Goal: Task Accomplishment & Management: Manage account settings

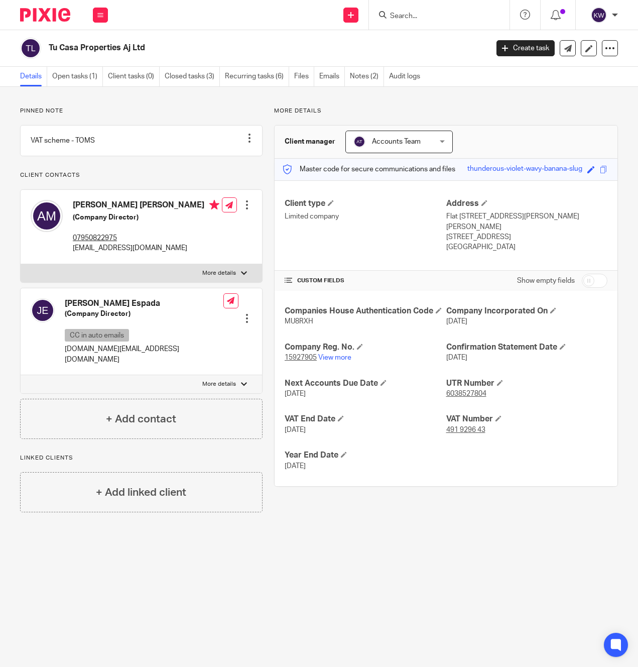
click at [401, 22] on div at bounding box center [439, 15] width 141 height 30
click at [402, 15] on input "Search" at bounding box center [434, 16] width 90 height 9
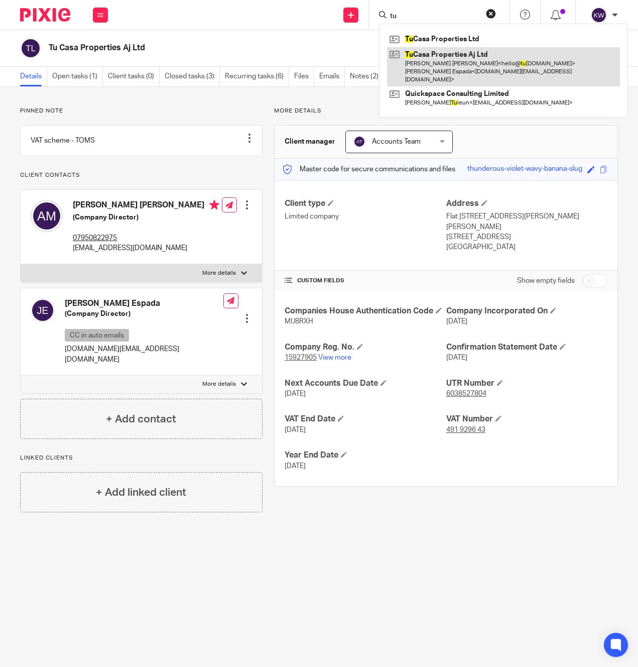
type input "tu"
click at [448, 59] on link at bounding box center [503, 67] width 233 height 40
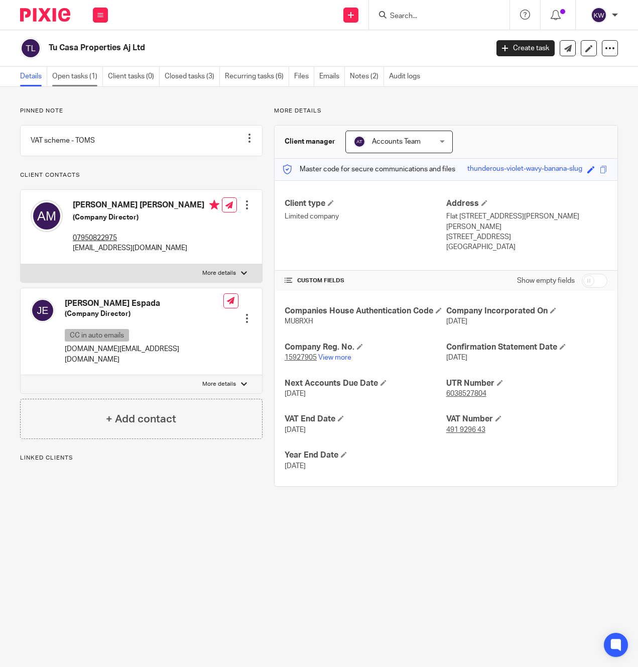
click at [76, 76] on link "Open tasks (1)" at bounding box center [77, 77] width 51 height 20
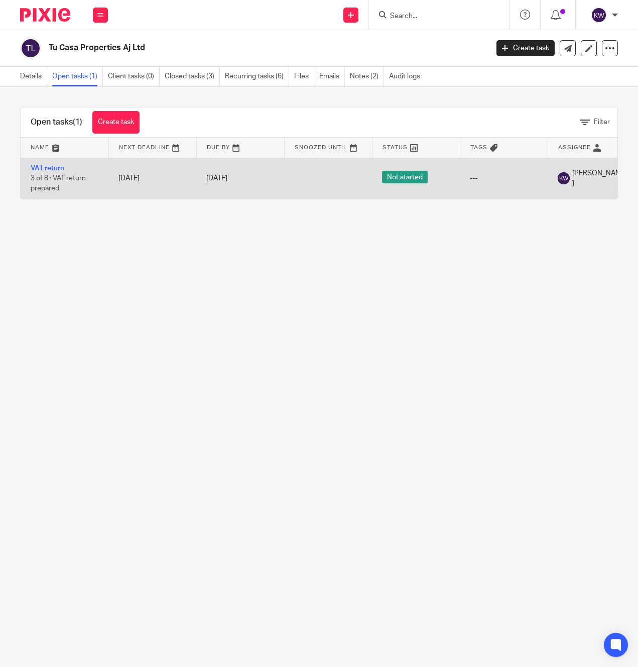
click at [45, 173] on td "VAT return 3 of 8 · VAT return prepared" at bounding box center [65, 178] width 88 height 41
click at [45, 169] on link "VAT return" at bounding box center [48, 168] width 34 height 7
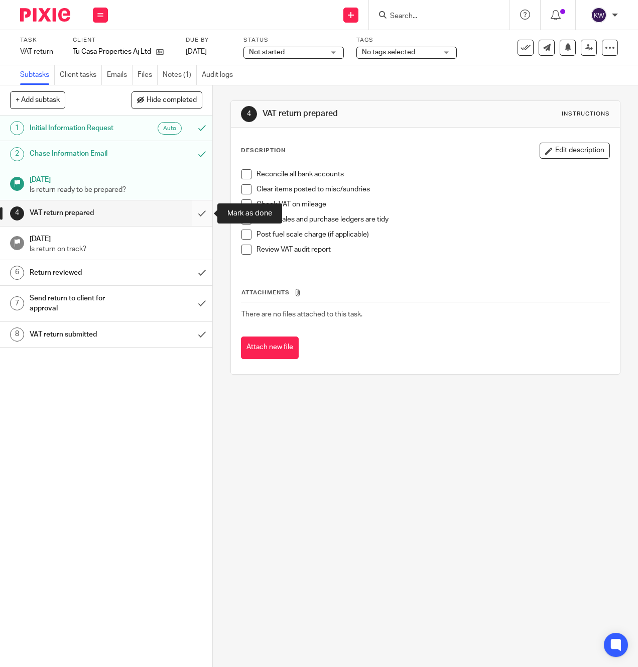
click at [205, 212] on input "submit" at bounding box center [106, 212] width 212 height 25
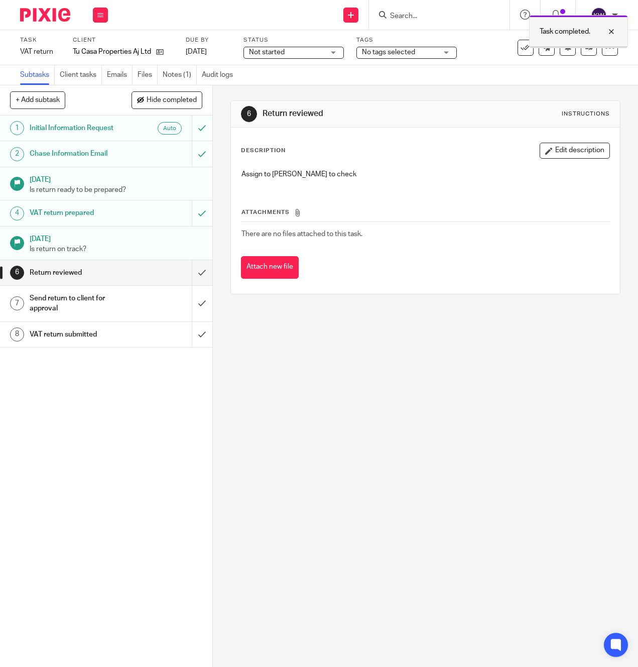
click at [590, 47] on div at bounding box center [579, 47] width 98 height 2
click at [591, 48] on icon at bounding box center [590, 48] width 8 height 8
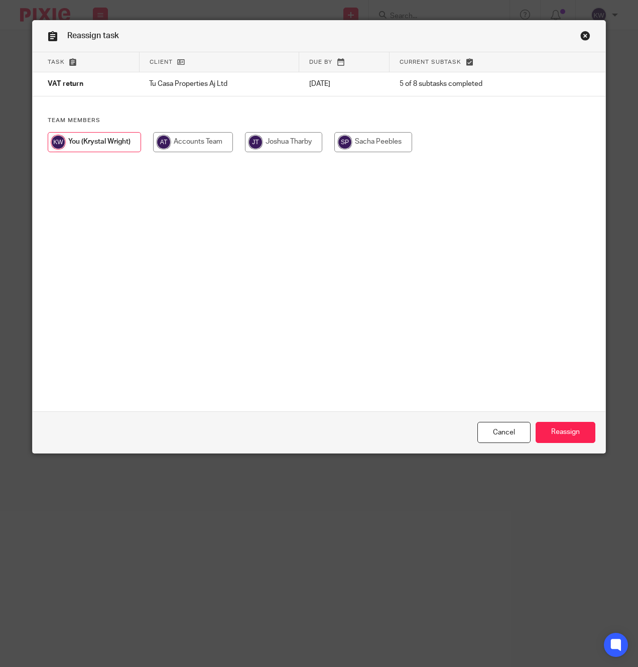
click at [298, 140] on input "radio" at bounding box center [283, 142] width 77 height 20
radio input "true"
drag, startPoint x: 562, startPoint y: 425, endPoint x: 446, endPoint y: 394, distance: 120.3
click at [562, 425] on input "Reassign" at bounding box center [566, 433] width 60 height 22
